Goal: Information Seeking & Learning: Check status

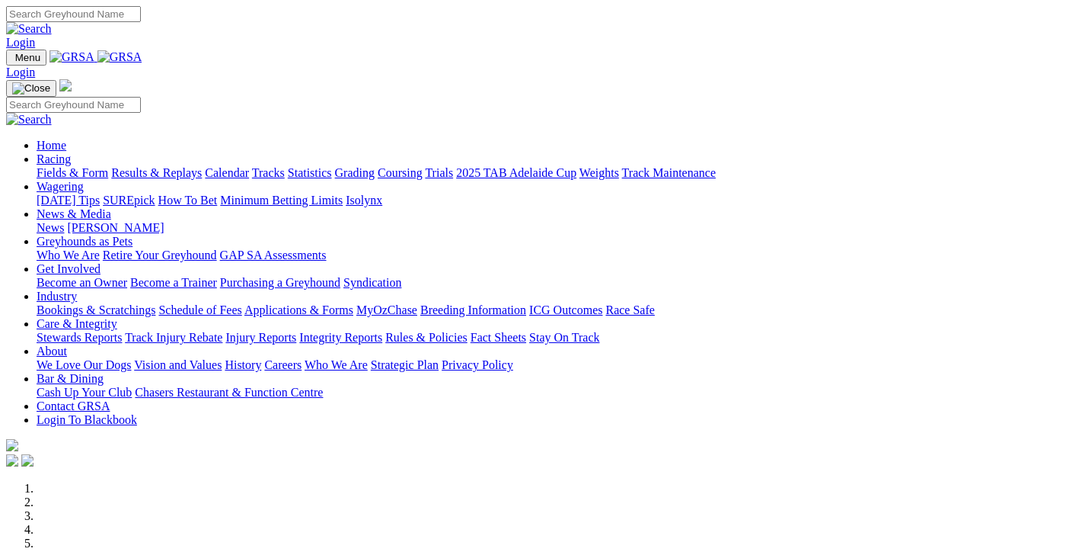
click at [156, 166] on link "Results & Replays" at bounding box center [156, 172] width 91 height 13
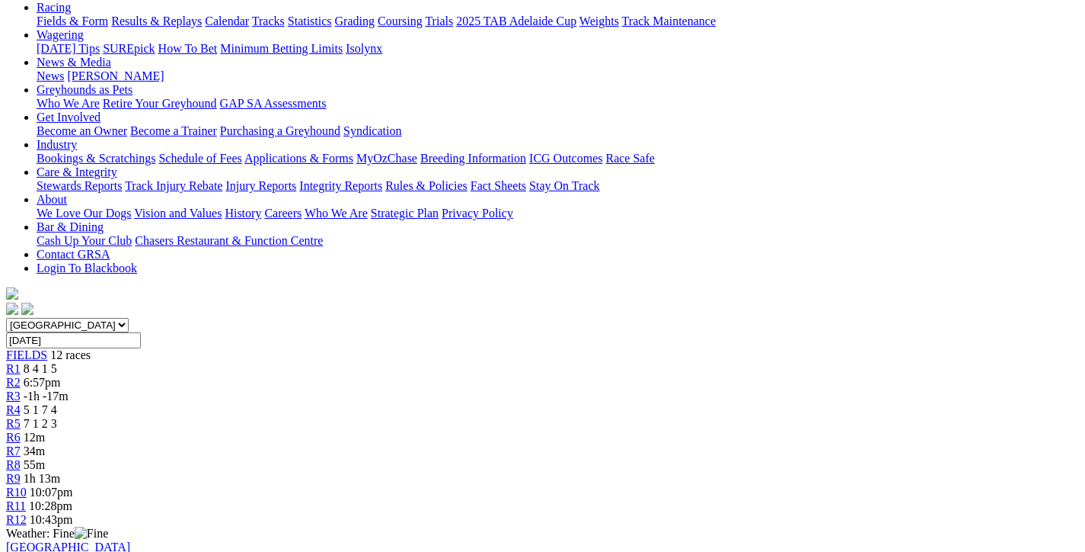
scroll to position [152, 0]
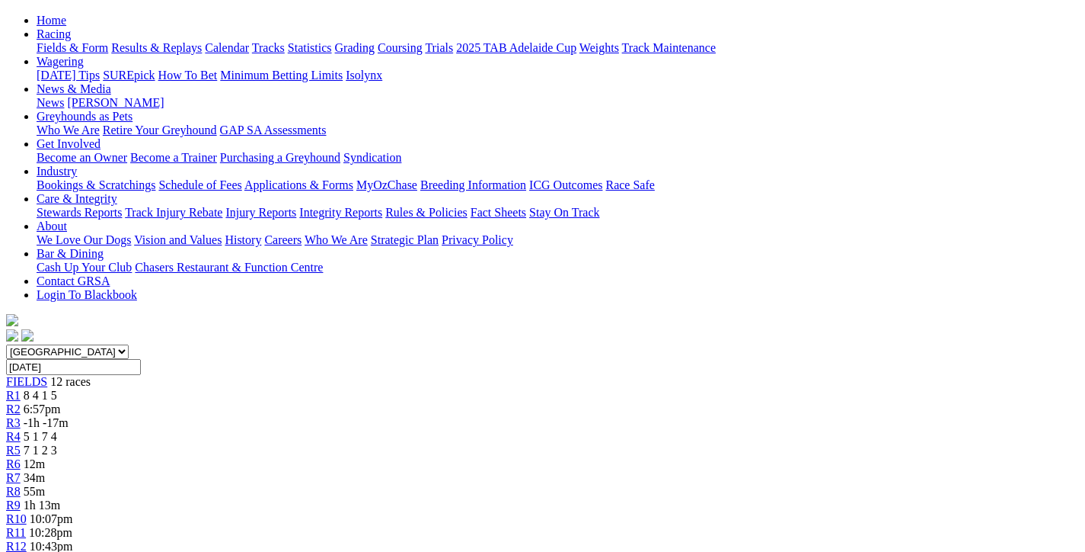
click at [61, 402] on span "6:57pm" at bounding box center [42, 408] width 37 height 13
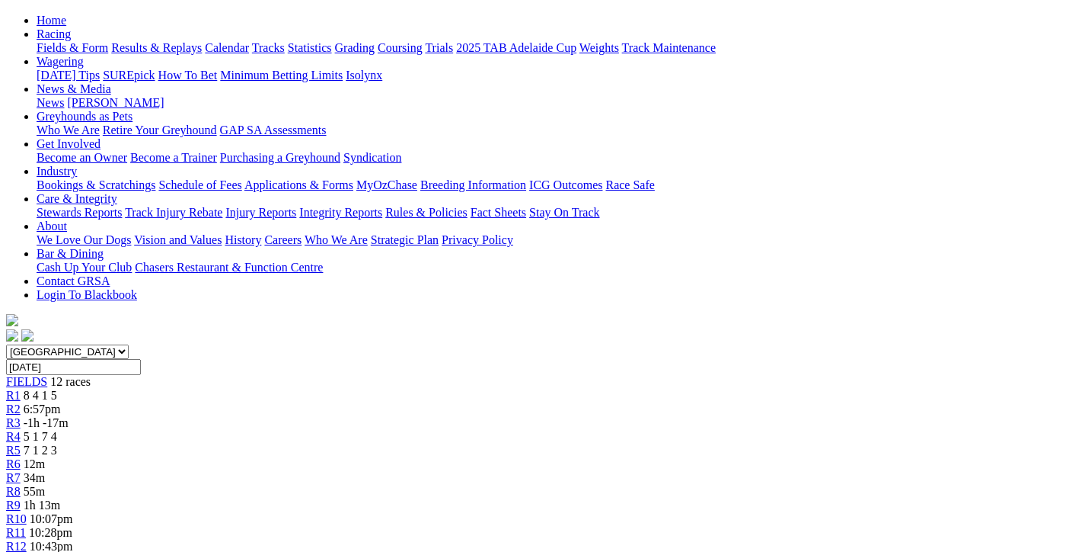
click at [57, 443] on span "7 1 2 3" at bounding box center [41, 449] width 34 height 13
